Goal: Check status: Check status

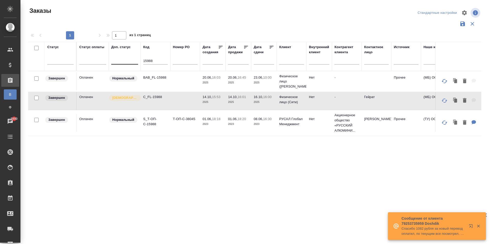
drag, startPoint x: 150, startPoint y: 60, endPoint x: 116, endPoint y: 55, distance: 34.6
click at [116, 55] on tr "Статус Статус оплаты Доп. статус Код 15988 Номер PO Дата создания Дата продажи …" at bounding box center [471, 56] width 886 height 29
paste input "T_FL-25985"
type input "T_FL-25985"
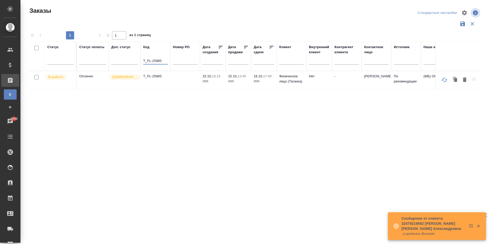
click at [162, 78] on p "T_FL-25985" at bounding box center [155, 76] width 25 height 5
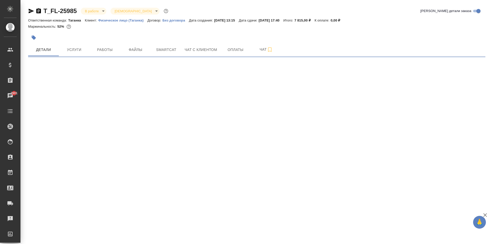
select select "RU"
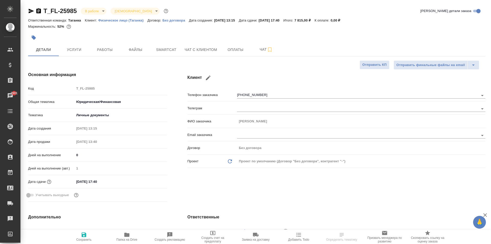
type textarea "x"
click at [104, 48] on span "Работы" at bounding box center [105, 50] width 25 height 6
